Goal: Check status

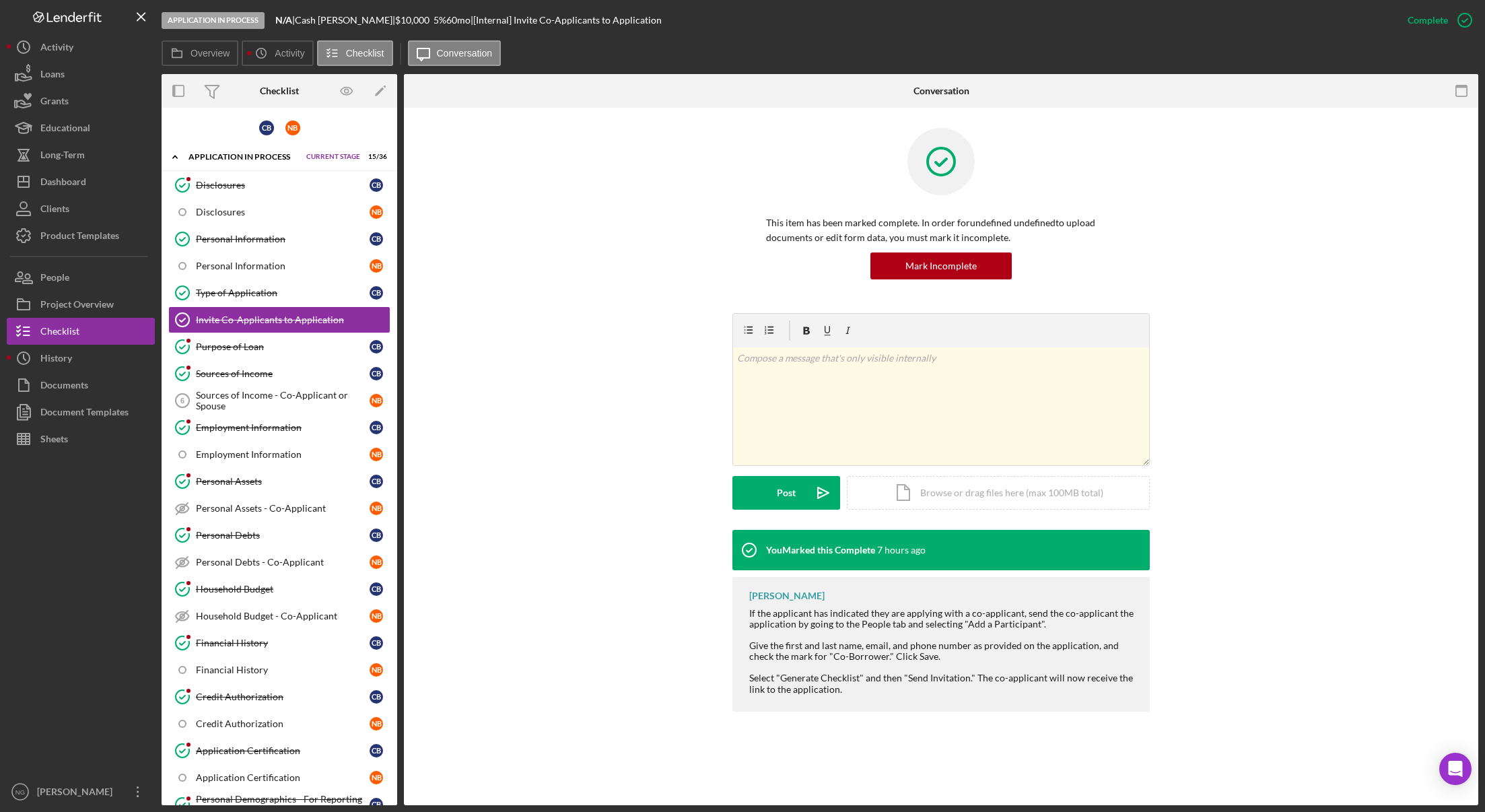
scroll to position [943, 0]
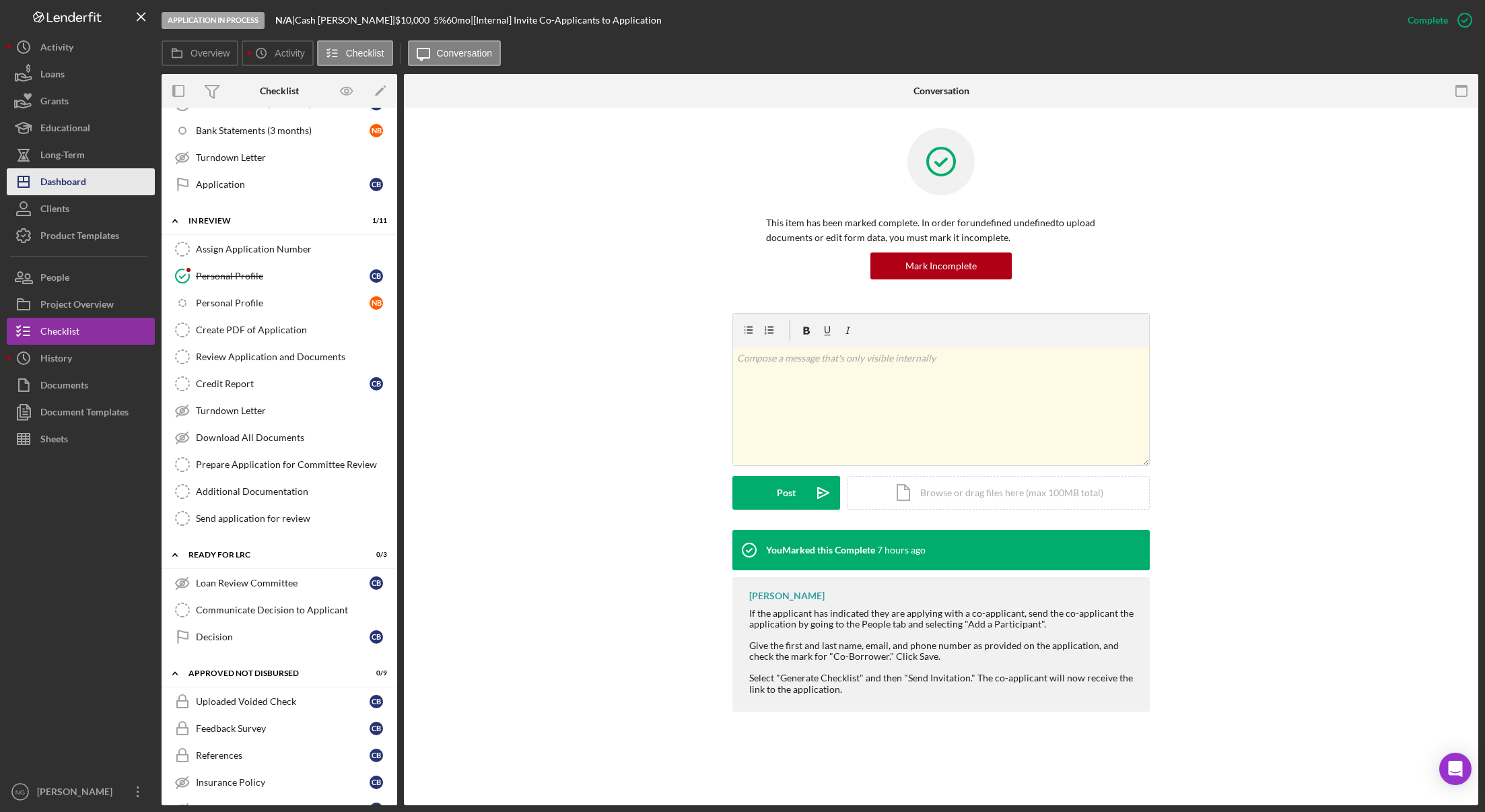
click at [85, 179] on div "Dashboard" at bounding box center [63, 184] width 46 height 30
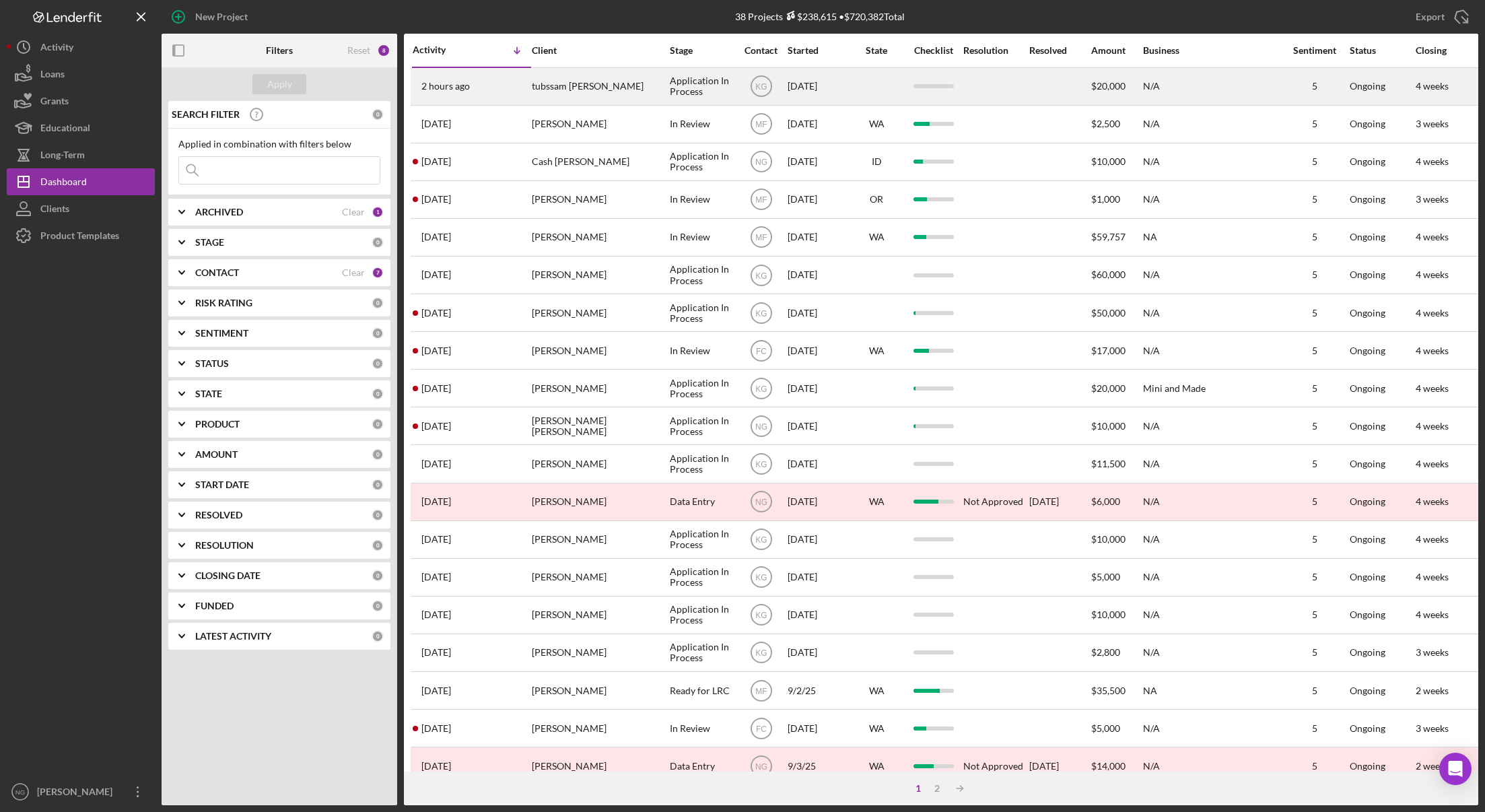
click at [526, 86] on div "2 hours ago tubssam [PERSON_NAME]" at bounding box center [472, 86] width 118 height 36
